Goal: Understand process/instructions: Learn how to perform a task or action

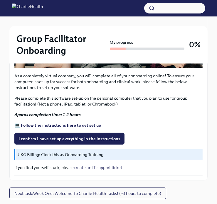
scroll to position [227, 0]
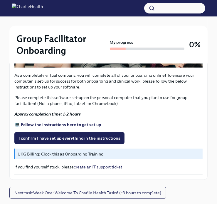
click at [30, 124] on strong "💻 Follow the instructions here to get set up" at bounding box center [57, 124] width 87 height 5
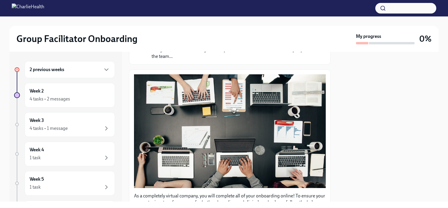
scroll to position [0, 0]
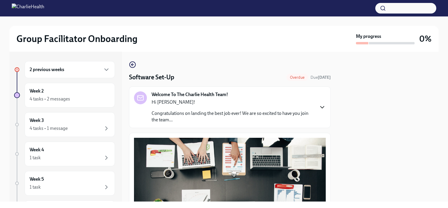
click at [221, 105] on icon "button" at bounding box center [322, 107] width 7 height 7
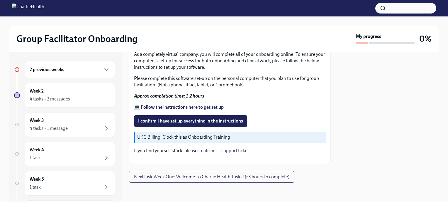
scroll to position [505, 0]
click at [165, 110] on strong "💻 Follow the instructions here to get set up" at bounding box center [179, 107] width 90 height 6
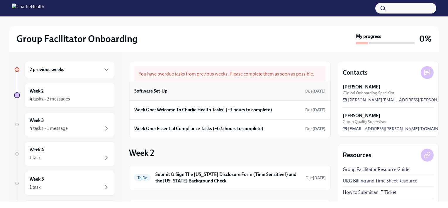
click at [278, 92] on div "Software Set-Up Due [DATE]" at bounding box center [229, 91] width 191 height 9
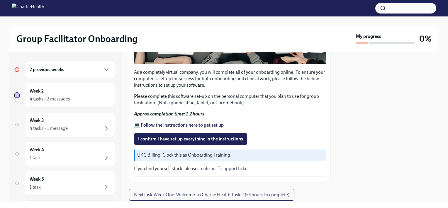
scroll to position [202, 0]
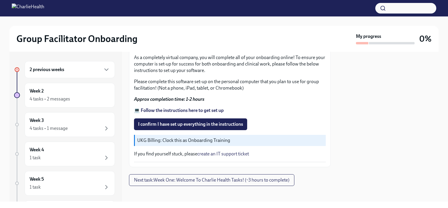
click at [185, 108] on strong "💻 Follow the instructions here to get set up" at bounding box center [179, 110] width 90 height 6
